Goal: Task Accomplishment & Management: Complete application form

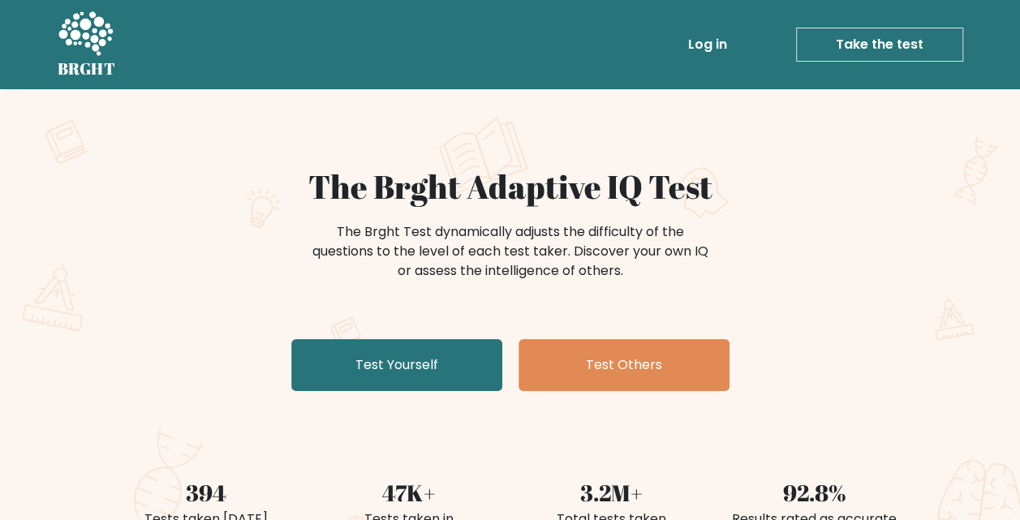
click at [80, 418] on div "The Brght Adaptive IQ Test The Brght Test dynamically adjusts the difficulty of…" at bounding box center [510, 339] width 1020 height 501
drag, startPoint x: 465, startPoint y: 184, endPoint x: 369, endPoint y: 181, distance: 95.8
click at [369, 181] on h1 "The Brght Adaptive IQ Test" at bounding box center [510, 186] width 792 height 39
copy h1 "Brght"
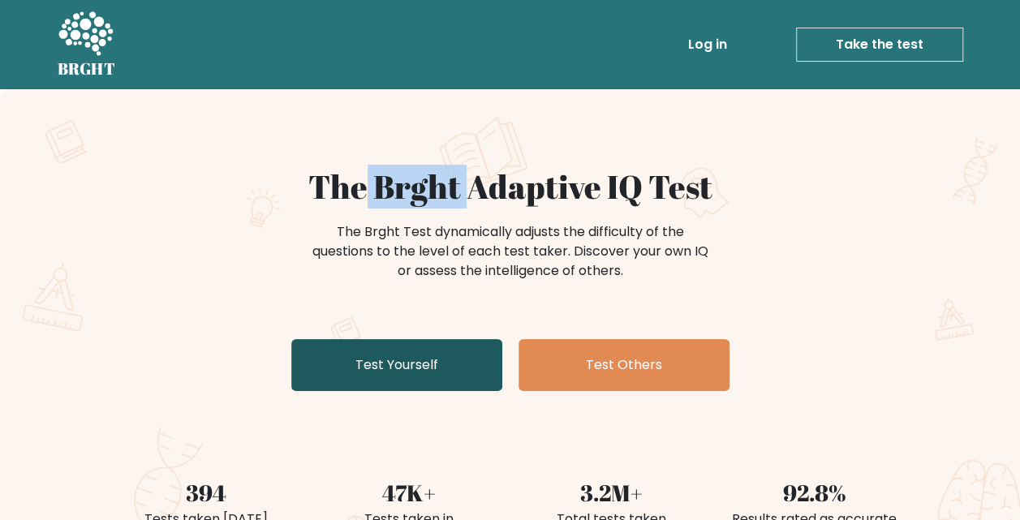
click at [402, 354] on link "Test Yourself" at bounding box center [396, 365] width 211 height 52
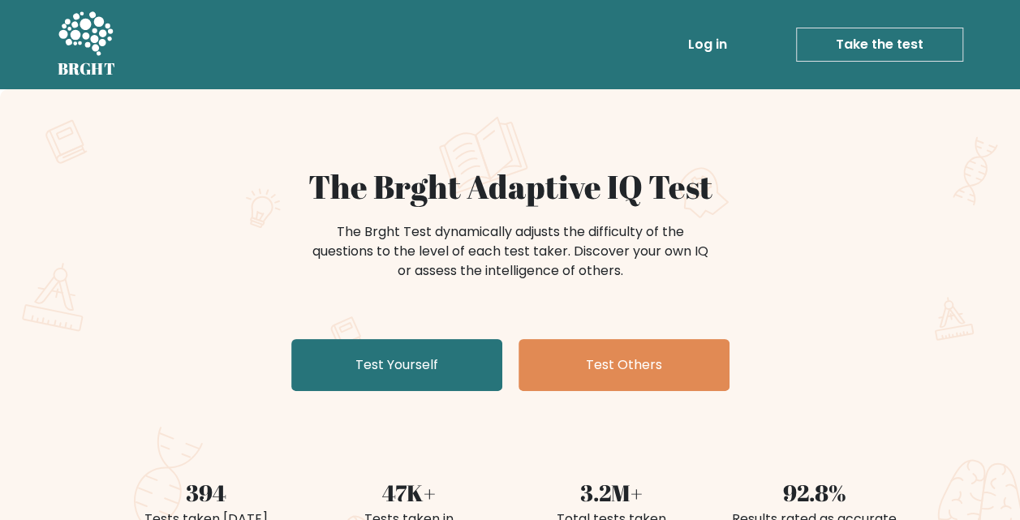
click at [531, 153] on div "The Brght Adaptive IQ Test The Brght Test dynamically adjusts the difficulty of…" at bounding box center [510, 339] width 1020 height 501
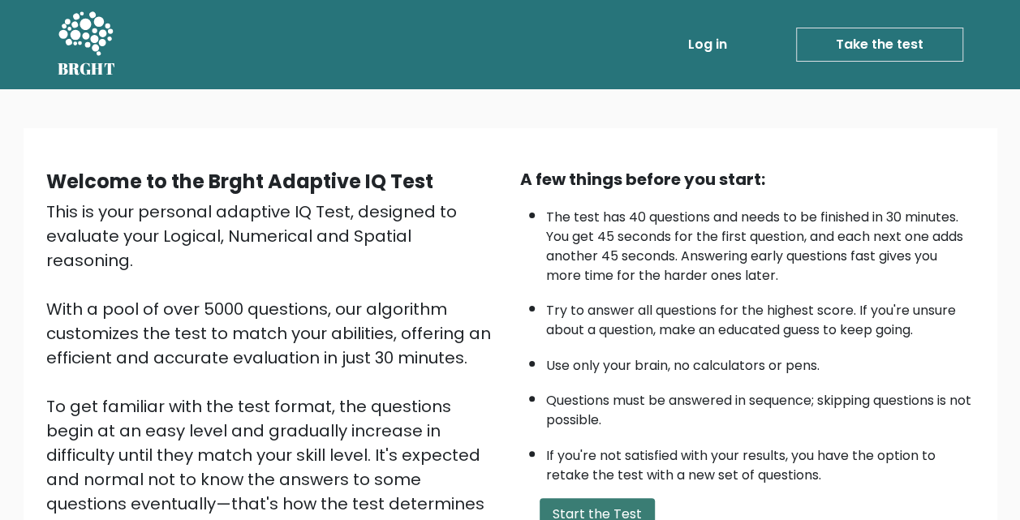
click at [614, 504] on button "Start the Test" at bounding box center [596, 514] width 115 height 32
click at [697, 49] on link "Log in" at bounding box center [707, 44] width 52 height 32
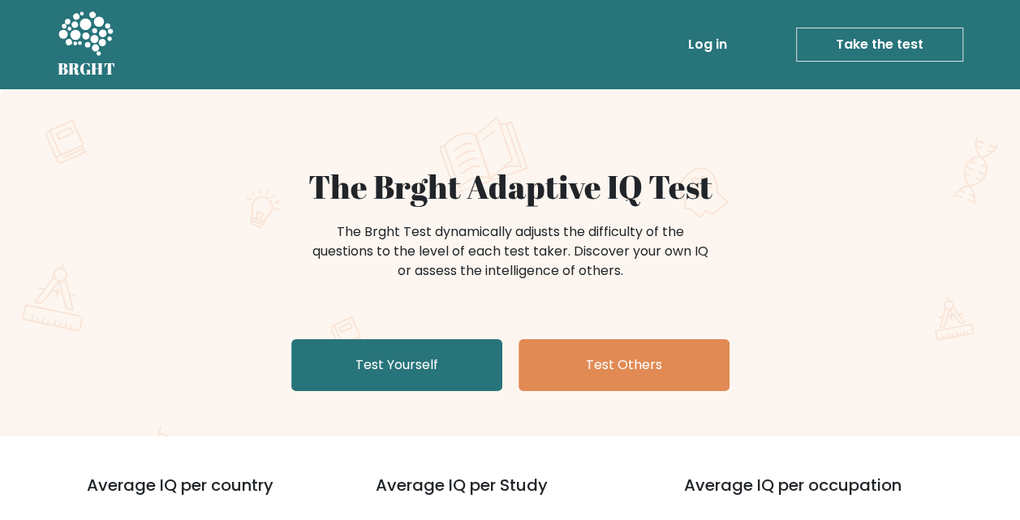
click at [696, 54] on link "Log in" at bounding box center [707, 44] width 52 height 32
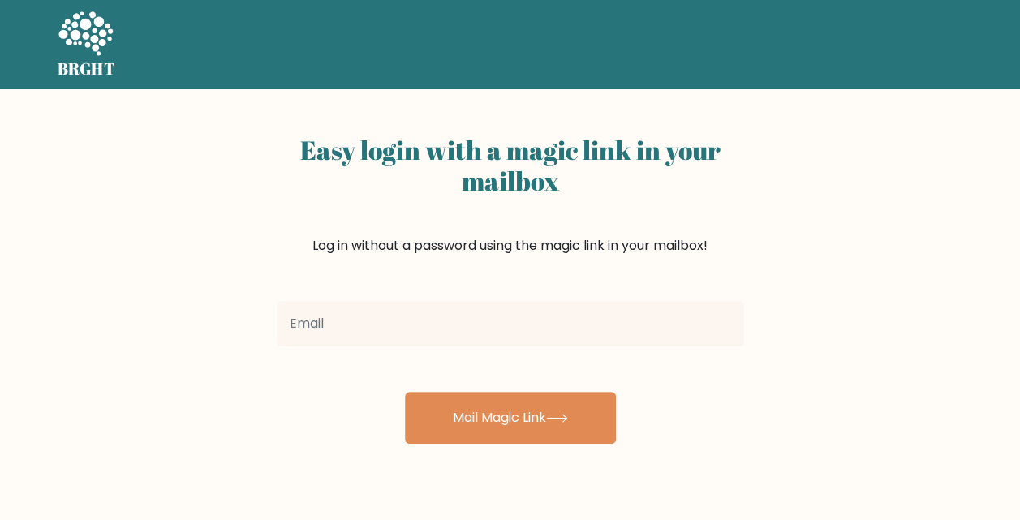
click at [459, 349] on div at bounding box center [510, 323] width 487 height 58
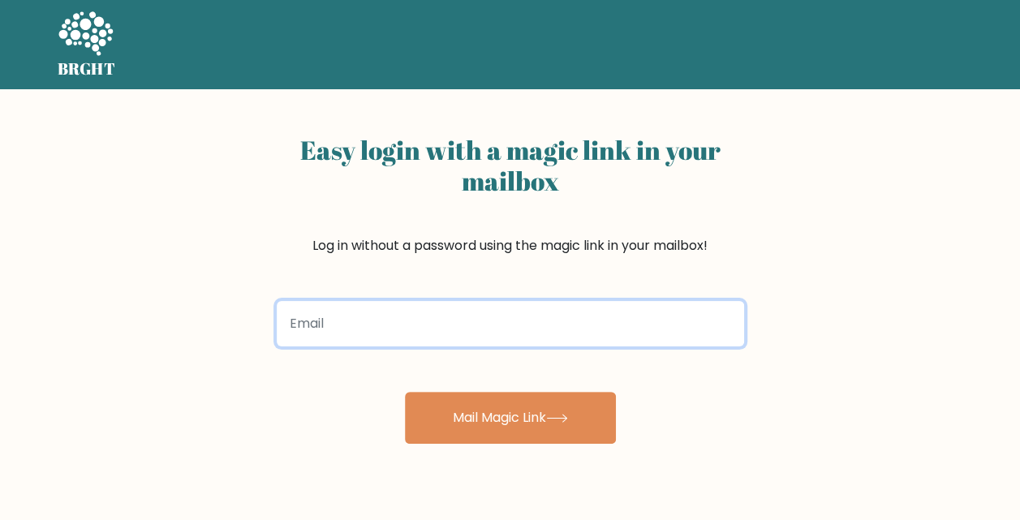
click at [487, 329] on input "email" at bounding box center [510, 323] width 467 height 45
type input "riyadhscaler@gmail.com"
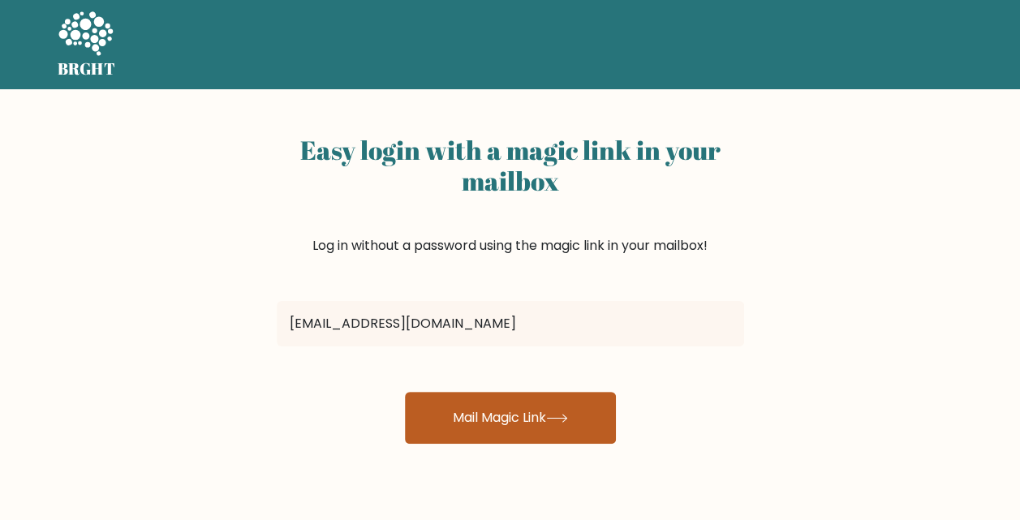
click at [479, 419] on button "Mail Magic Link" at bounding box center [510, 418] width 211 height 52
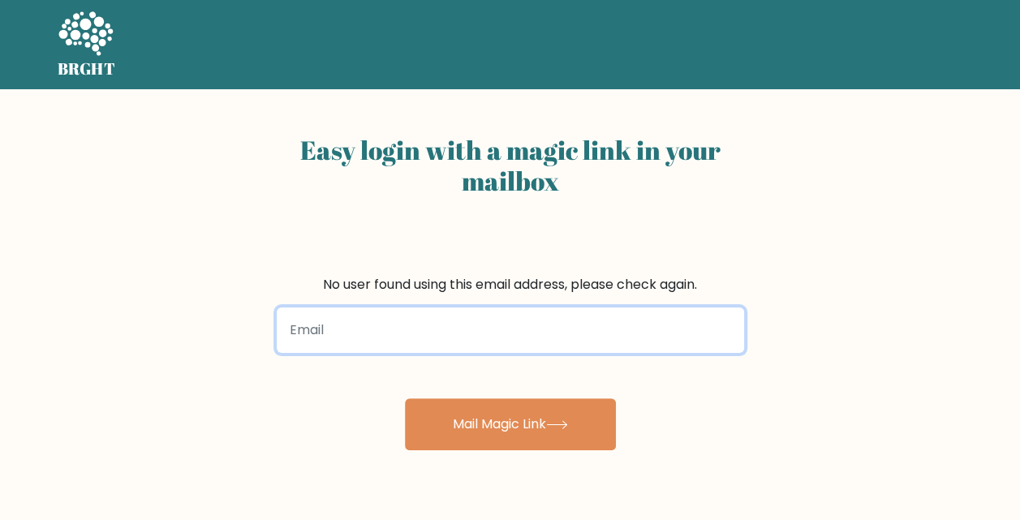
click at [531, 335] on input "email" at bounding box center [510, 329] width 467 height 45
type input "riyadhscaaler@gmail.com"
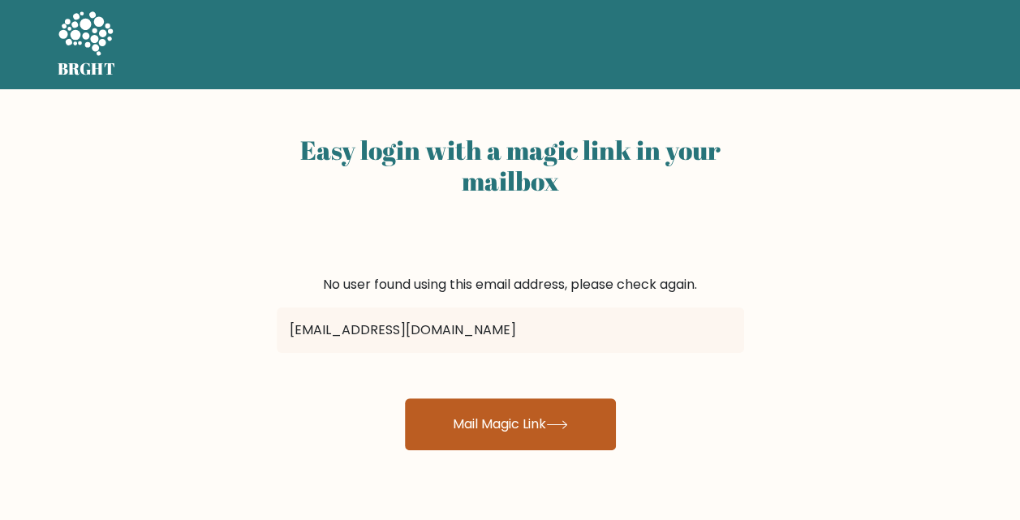
click at [474, 430] on button "Mail Magic Link" at bounding box center [510, 424] width 211 height 52
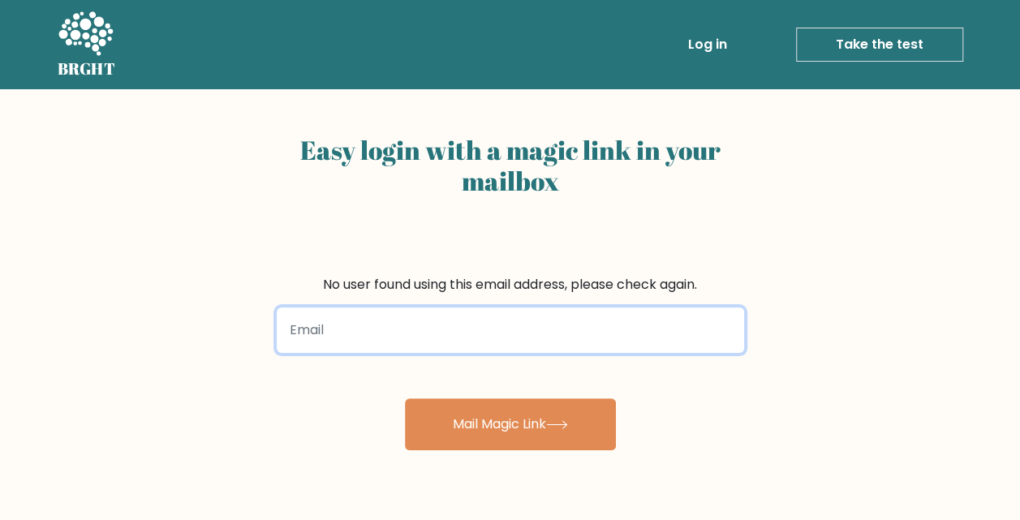
click at [566, 312] on input "email" at bounding box center [510, 329] width 467 height 45
click at [540, 329] on input "email" at bounding box center [510, 329] width 467 height 45
click at [347, 340] on input "riyadhscaaler@gmail.com" at bounding box center [510, 329] width 467 height 45
click at [354, 336] on input "riyadhscaaler@gmail.com" at bounding box center [510, 329] width 467 height 45
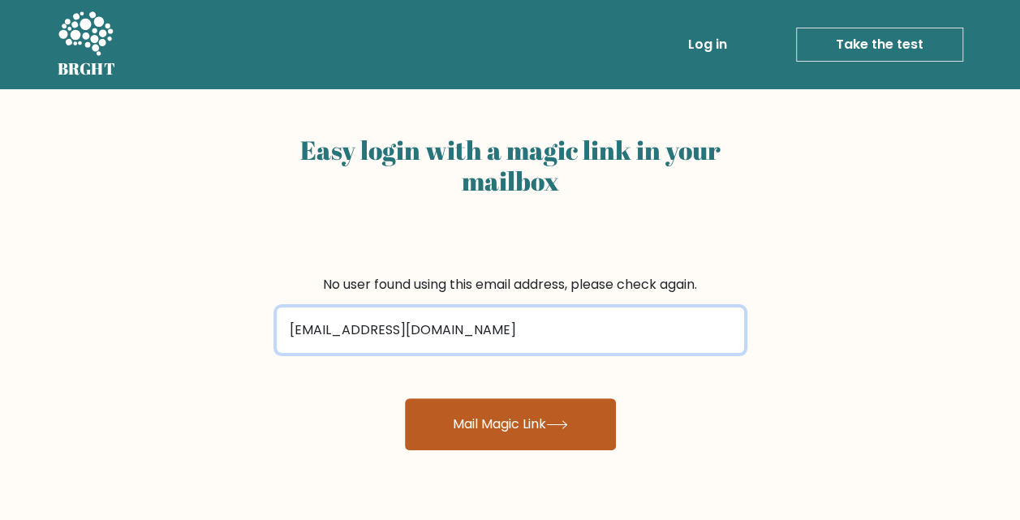
type input "riyadhscaler@gmail.com"
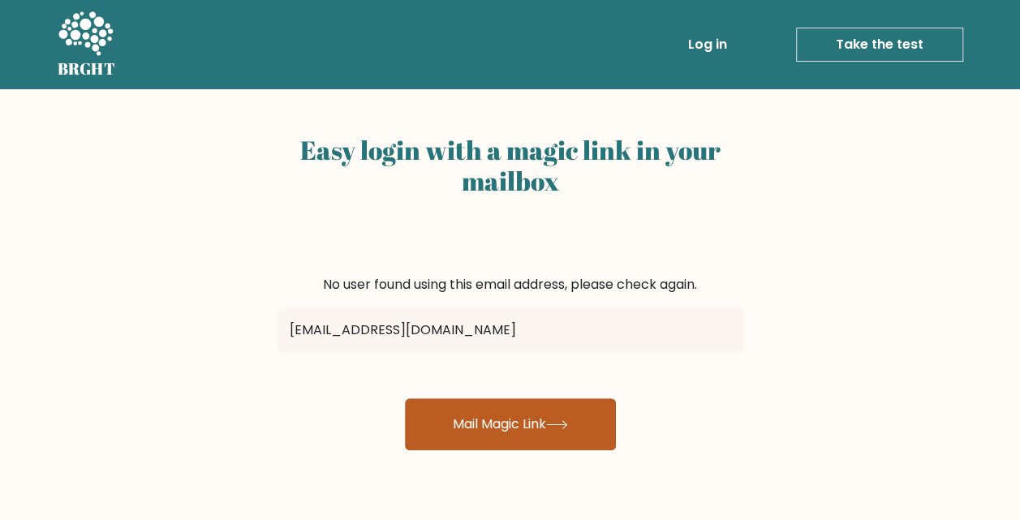
click at [590, 423] on button "Mail Magic Link" at bounding box center [510, 424] width 211 height 52
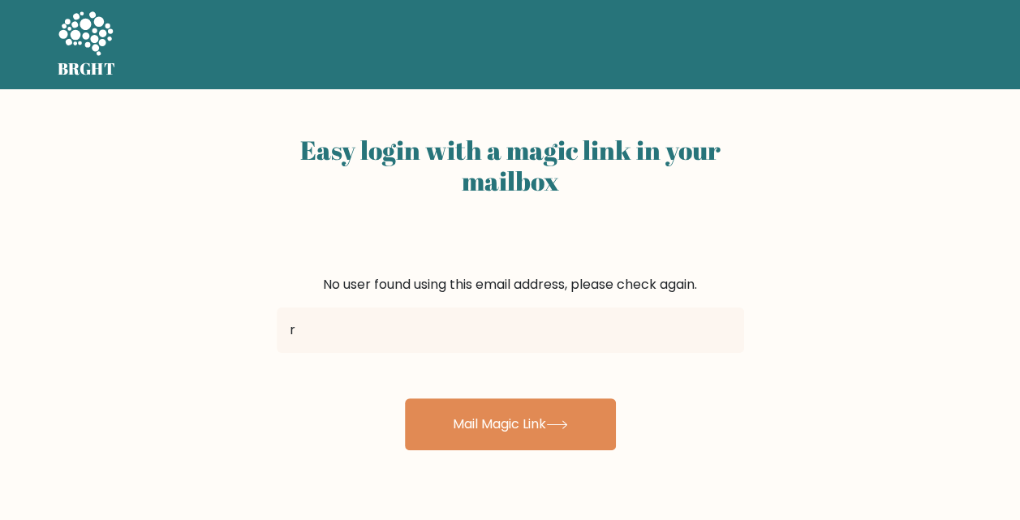
type input "riyadhscaler@gmail.com"
click at [331, 334] on input "riyadhscaler@gmail.com" at bounding box center [510, 329] width 467 height 45
click at [463, 334] on input "riyadhscaler@gmail.com" at bounding box center [510, 329] width 467 height 45
click at [634, 422] on form "No user found using this email address, please check again. riyadhscaler@gmail.…" at bounding box center [510, 362] width 467 height 175
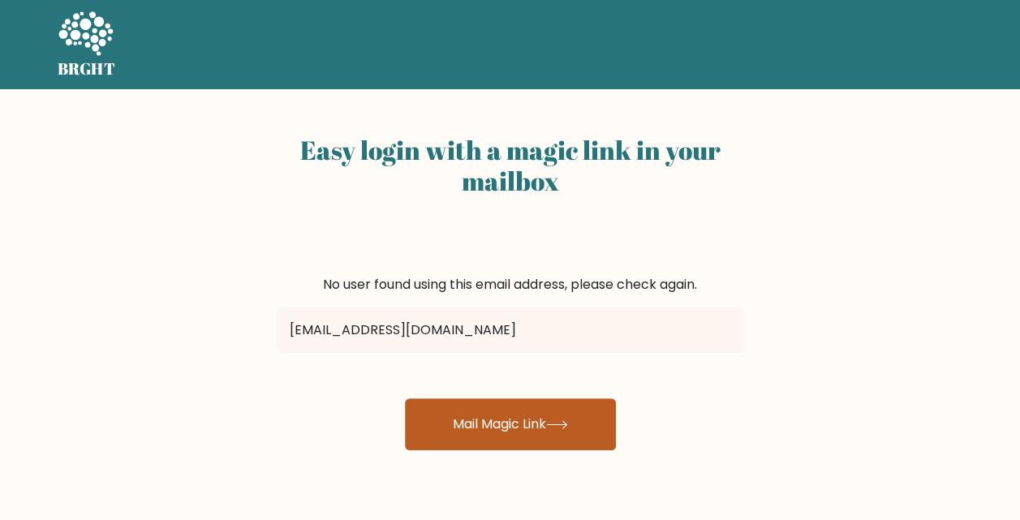
click at [550, 423] on button "Mail Magic Link" at bounding box center [510, 424] width 211 height 52
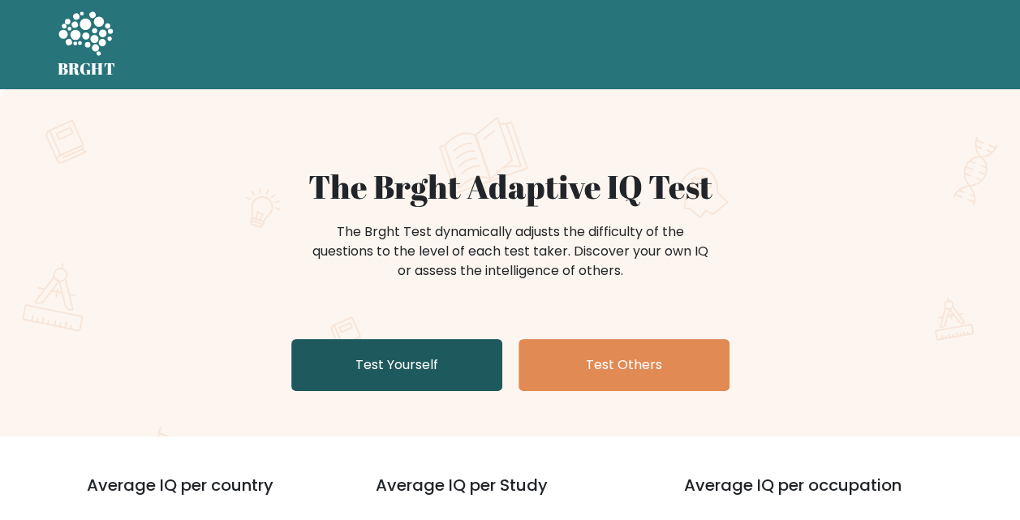
click at [367, 375] on link "Test Yourself" at bounding box center [396, 365] width 211 height 52
